Goal: Task Accomplishment & Management: Manage account settings

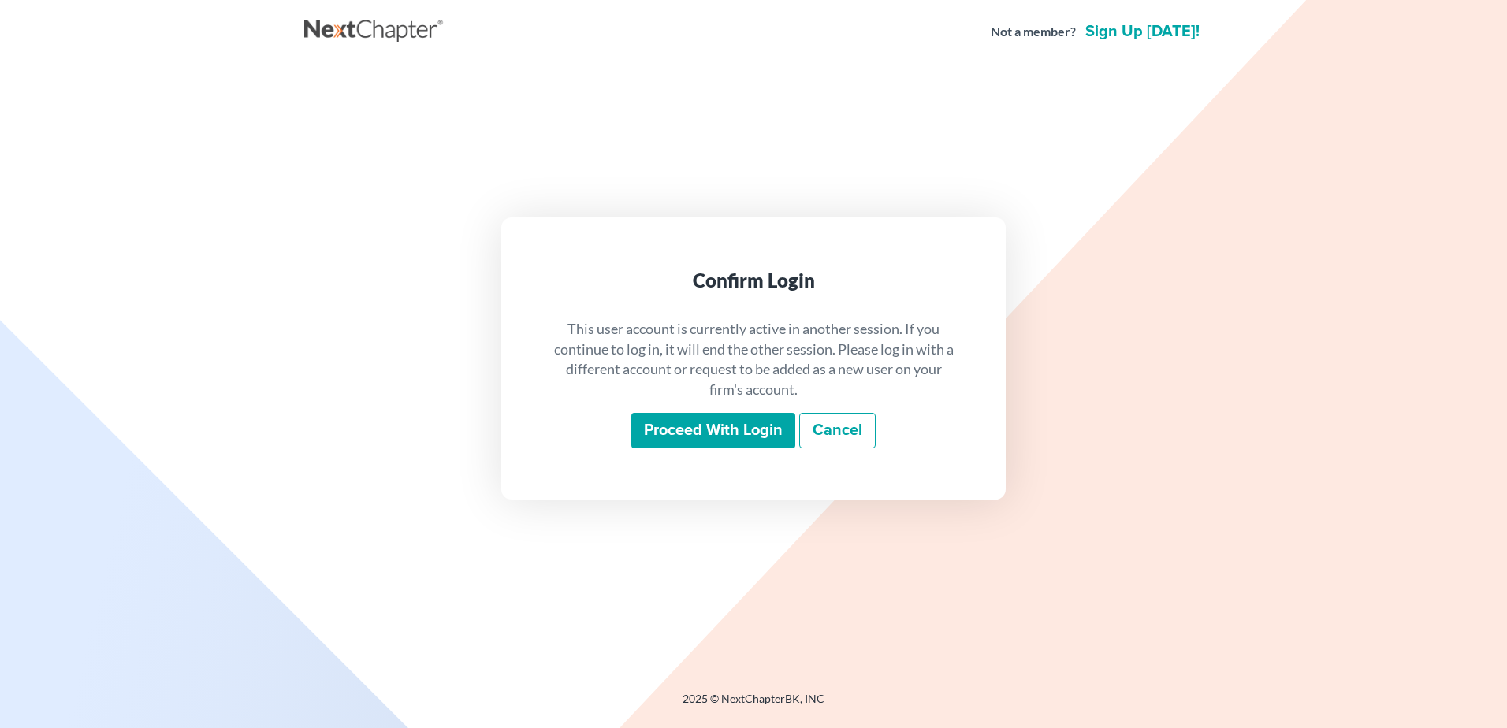
click at [658, 449] on input "Proceed with login" at bounding box center [714, 431] width 164 height 36
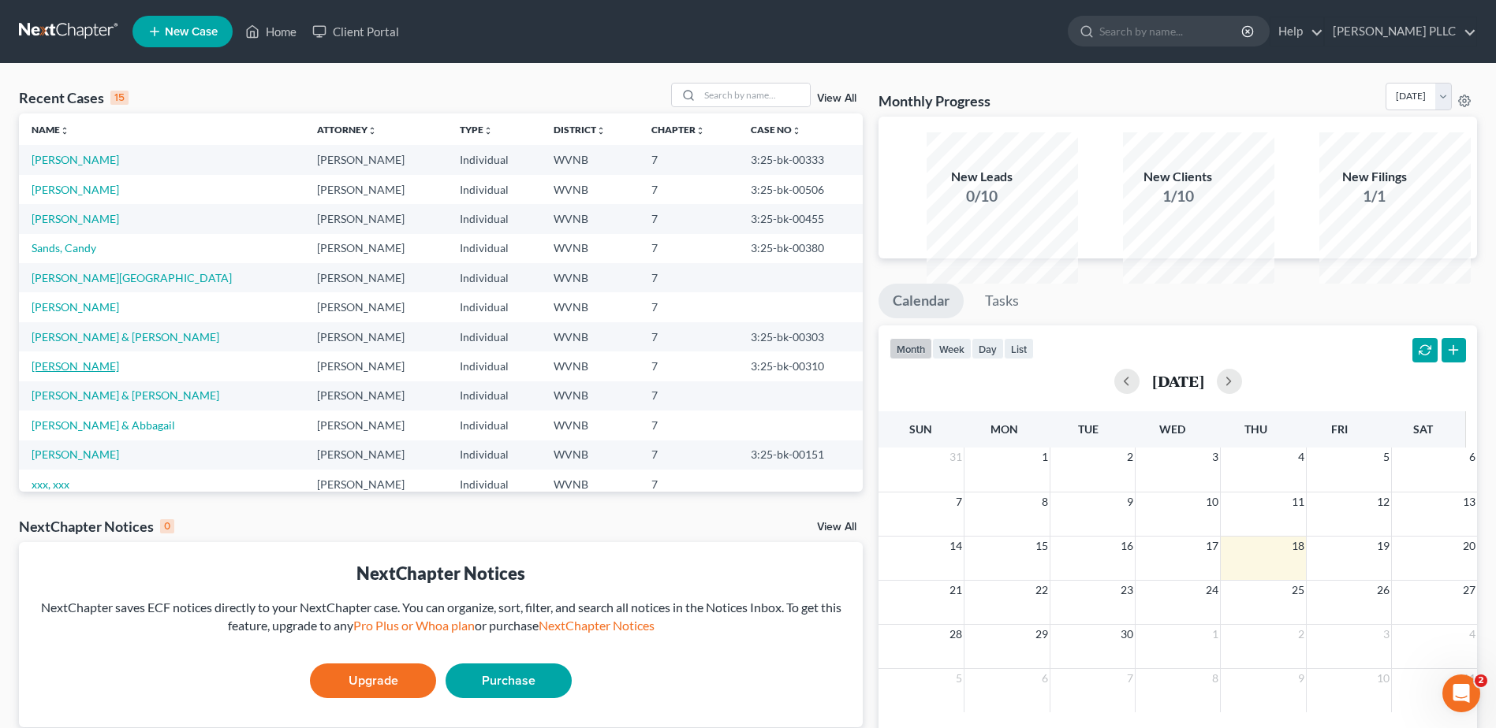
click at [81, 373] on link "Butler, Taih" at bounding box center [76, 366] width 88 height 13
